Goal: Check status: Check status

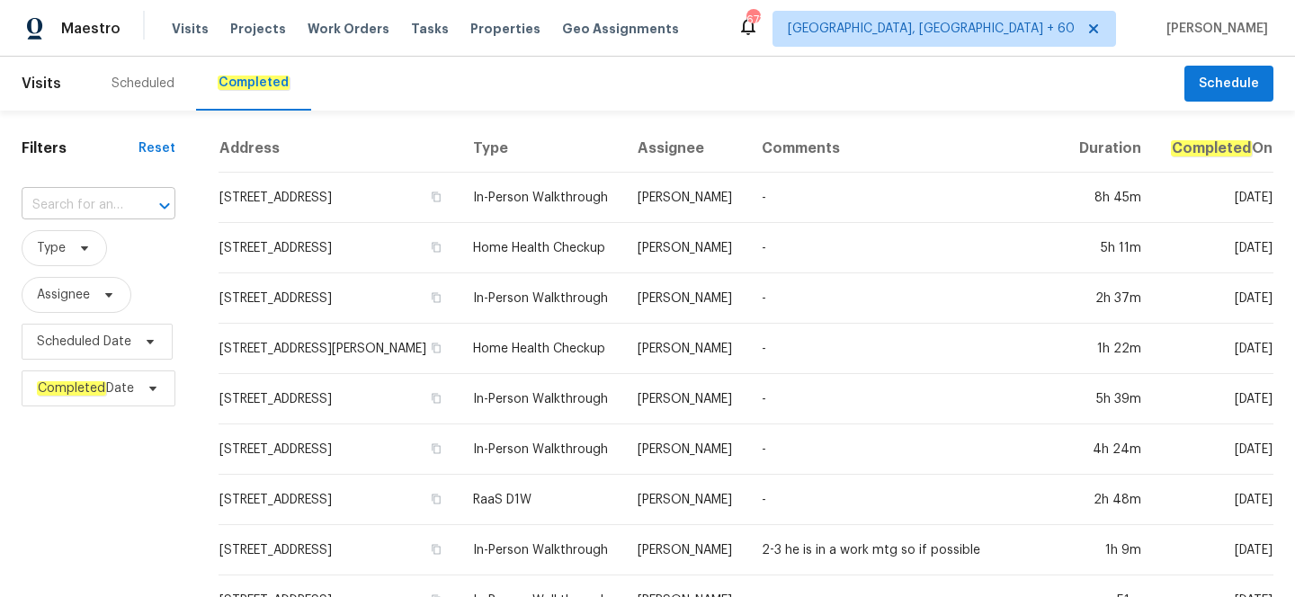
click at [127, 206] on div "​" at bounding box center [99, 206] width 154 height 28
paste input "[STREET_ADDRESS]"
type input "[STREET_ADDRESS]"
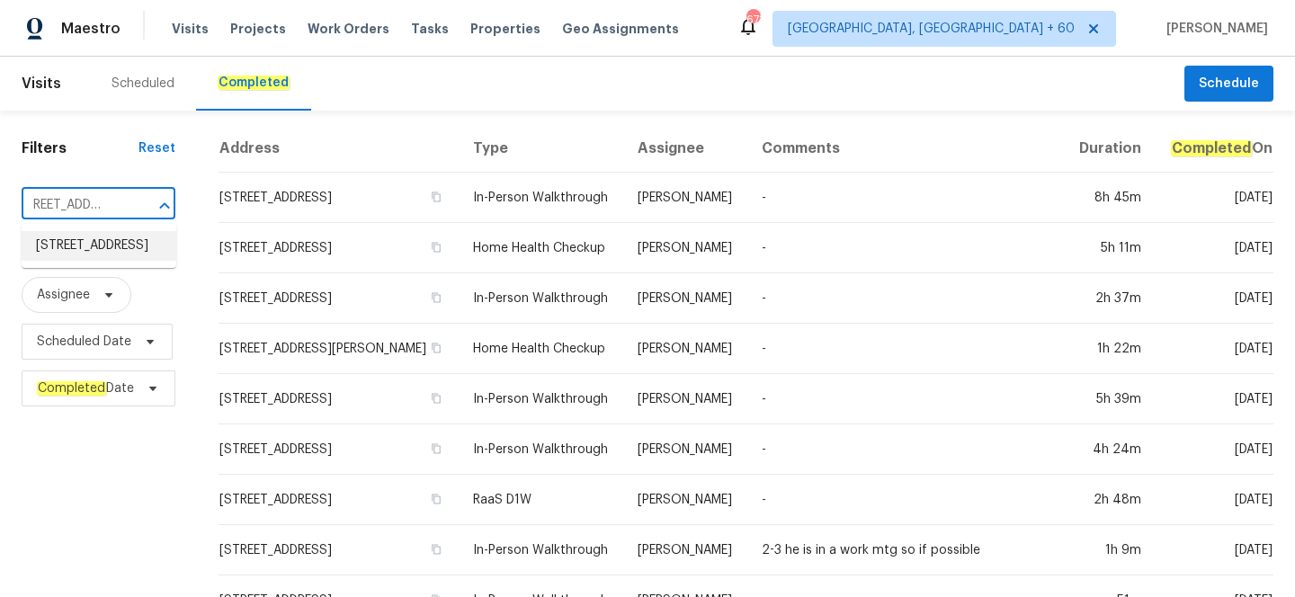
click at [125, 258] on li "[STREET_ADDRESS]" at bounding box center [99, 246] width 155 height 30
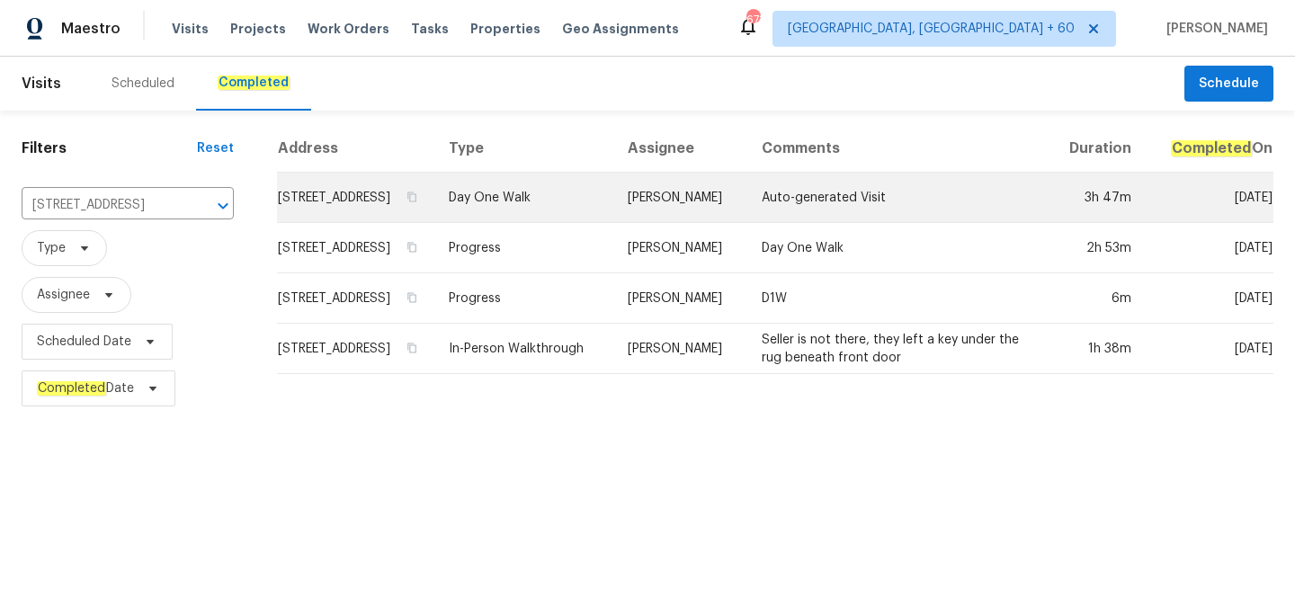
click at [544, 209] on td "Day One Walk" at bounding box center [523, 198] width 179 height 50
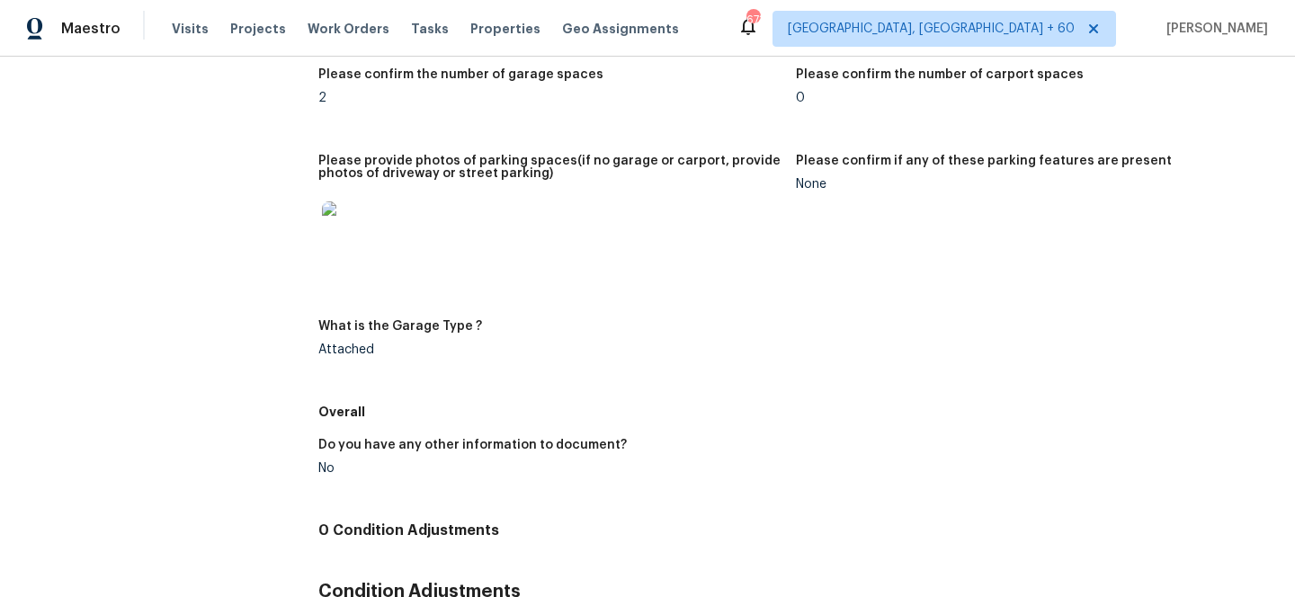
scroll to position [1992, 0]
